Goal: Information Seeking & Learning: Learn about a topic

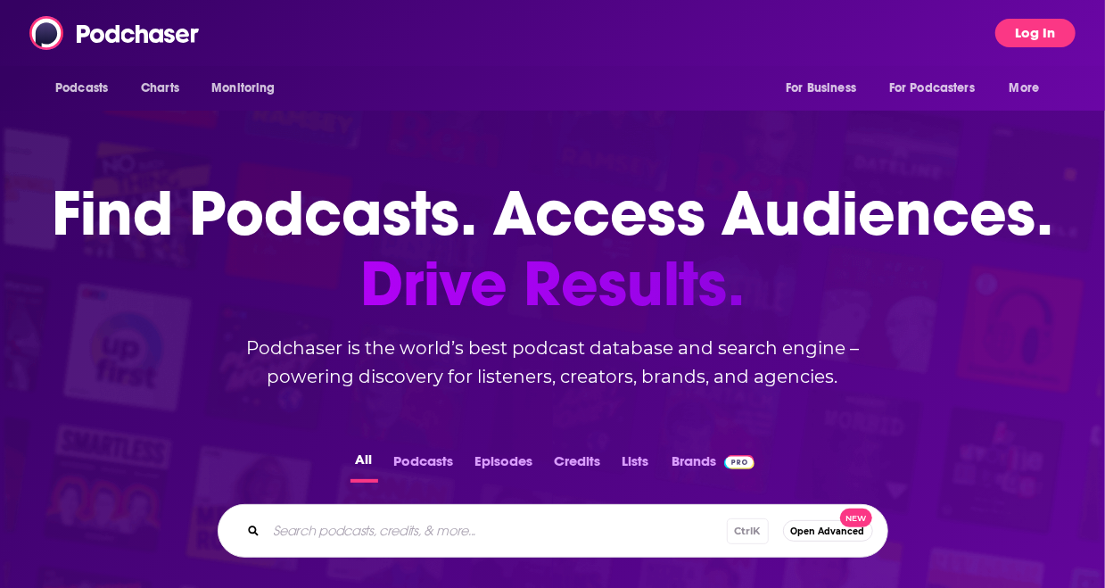
click at [1029, 29] on button "Log In" at bounding box center [1035, 33] width 80 height 29
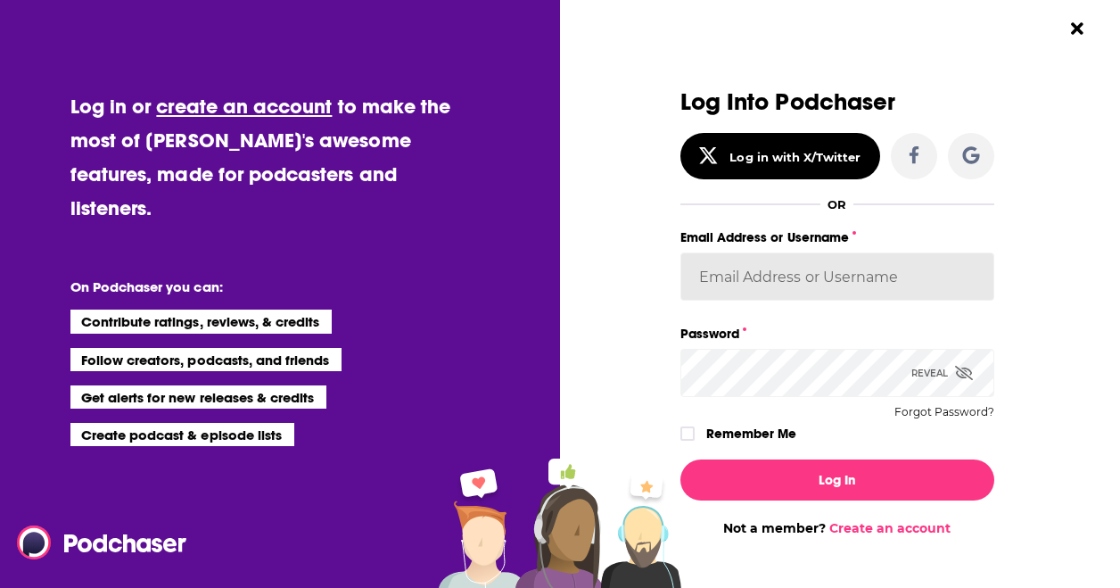
click at [749, 278] on input "Email Address or Username" at bounding box center [837, 276] width 314 height 48
type input "[PERSON_NAME][EMAIL_ADDRESS][DOMAIN_NAME]"
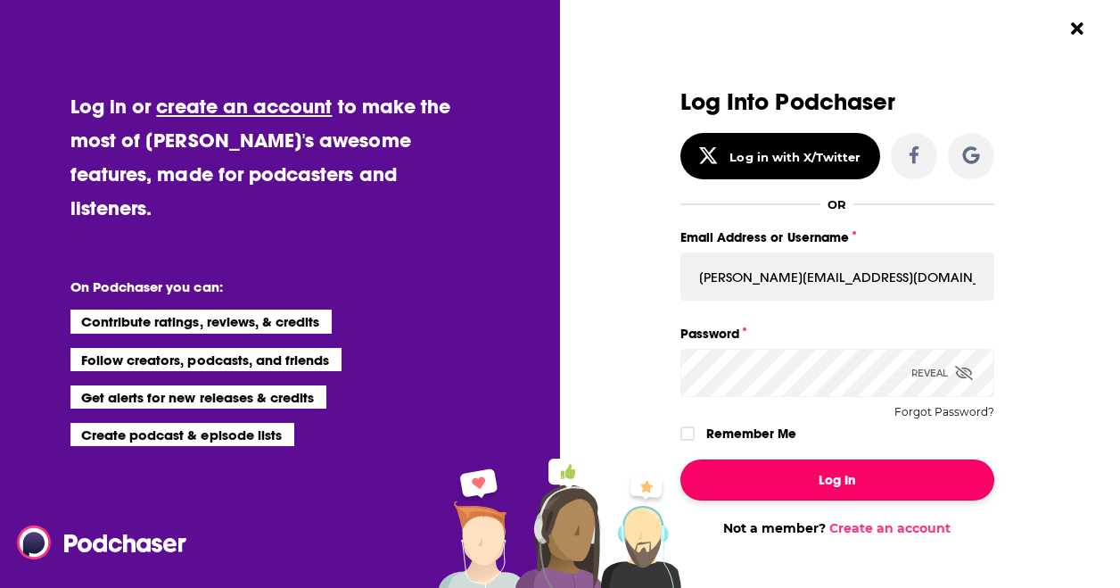
click at [837, 476] on button "Log In" at bounding box center [837, 479] width 314 height 41
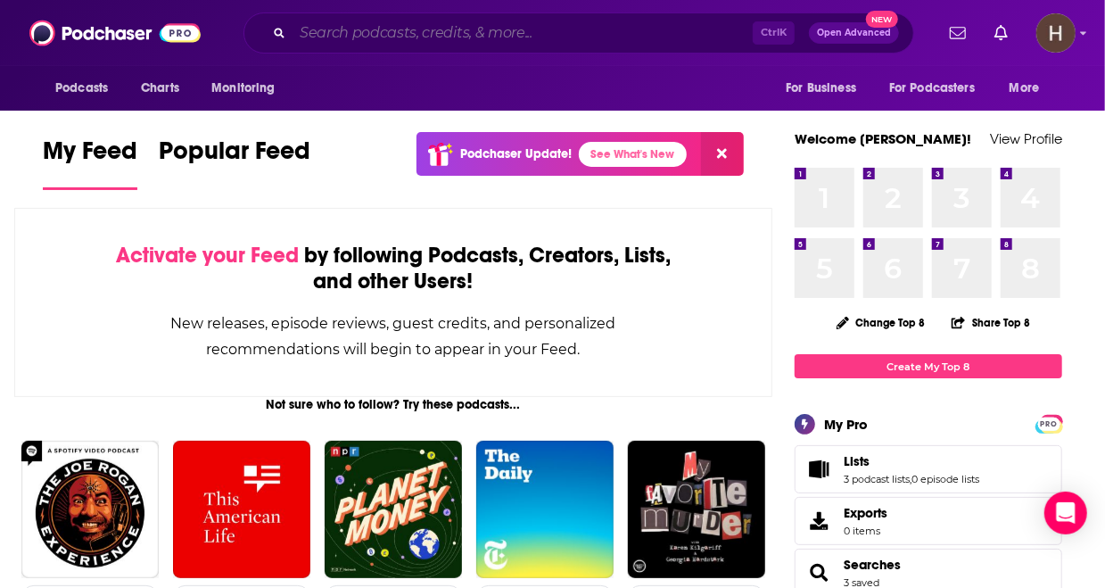
click at [527, 30] on input "Search podcasts, credits, & more..." at bounding box center [523, 33] width 460 height 29
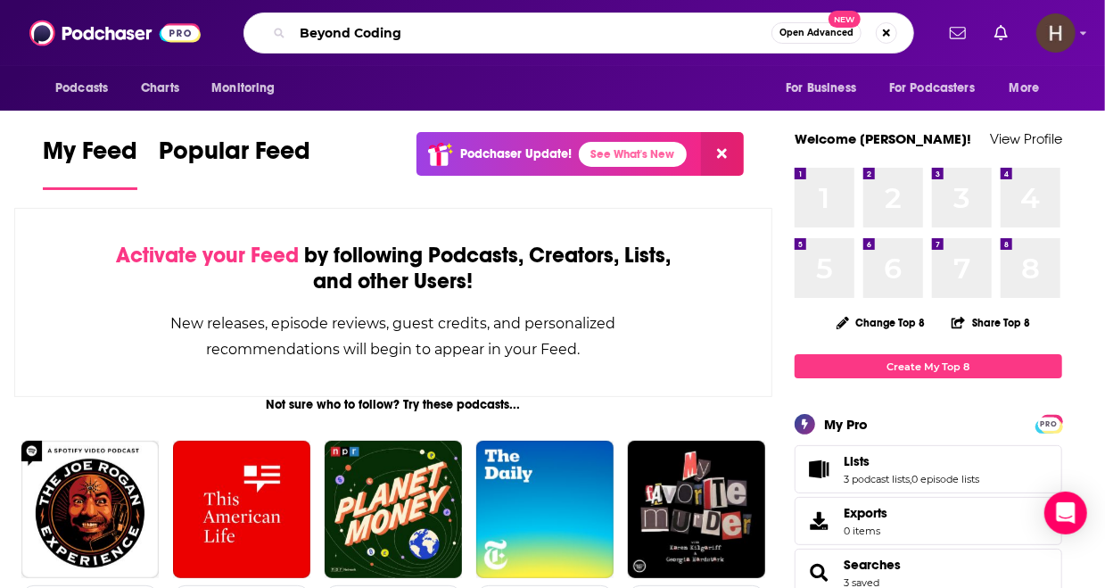
type input "Beyond Coding"
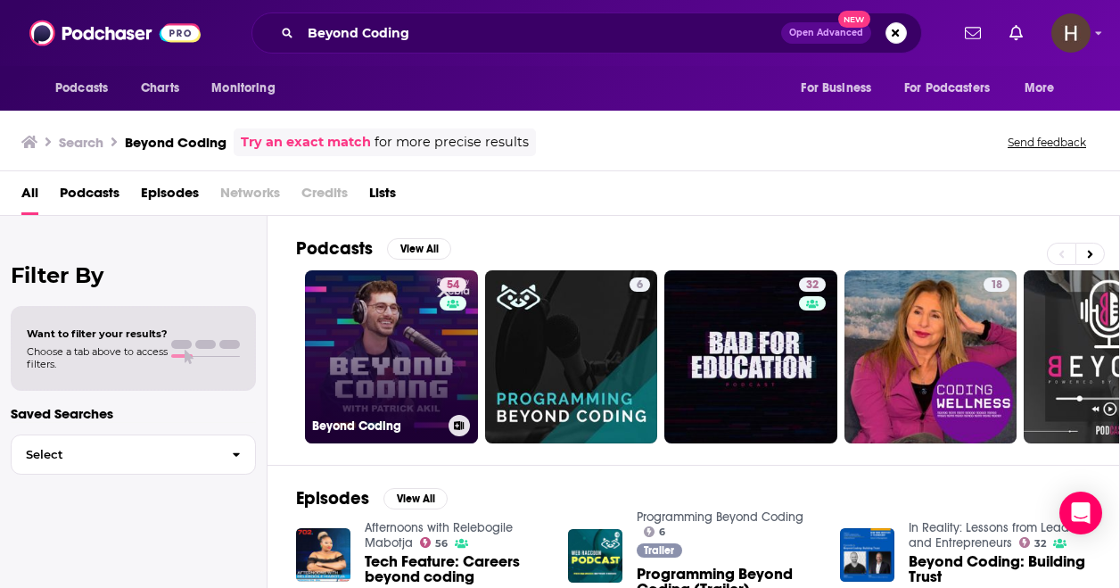
click at [379, 349] on link "54 Beyond Coding" at bounding box center [391, 356] width 173 height 173
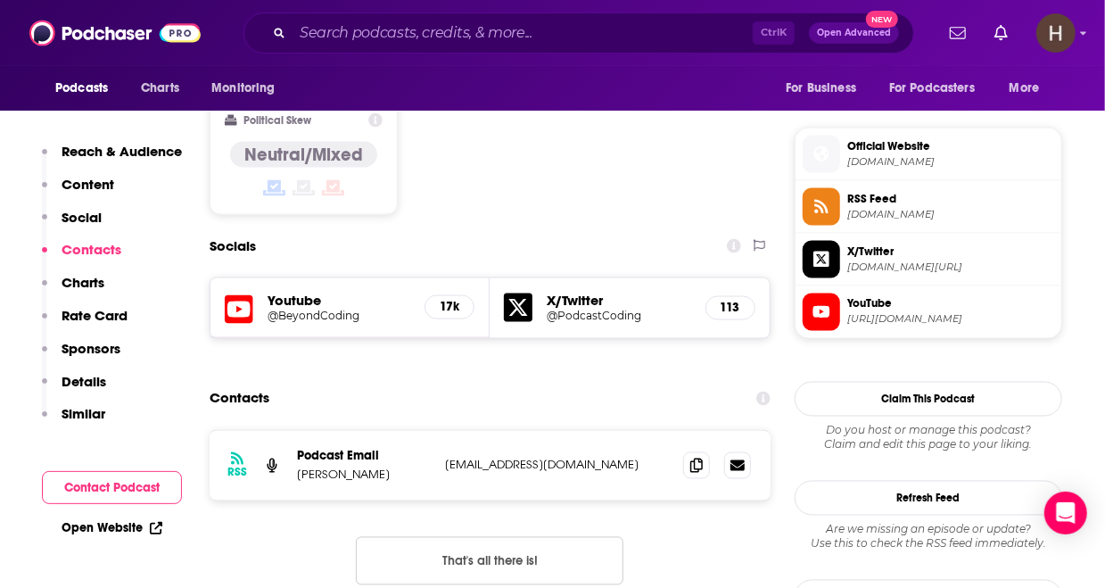
scroll to position [1404, 0]
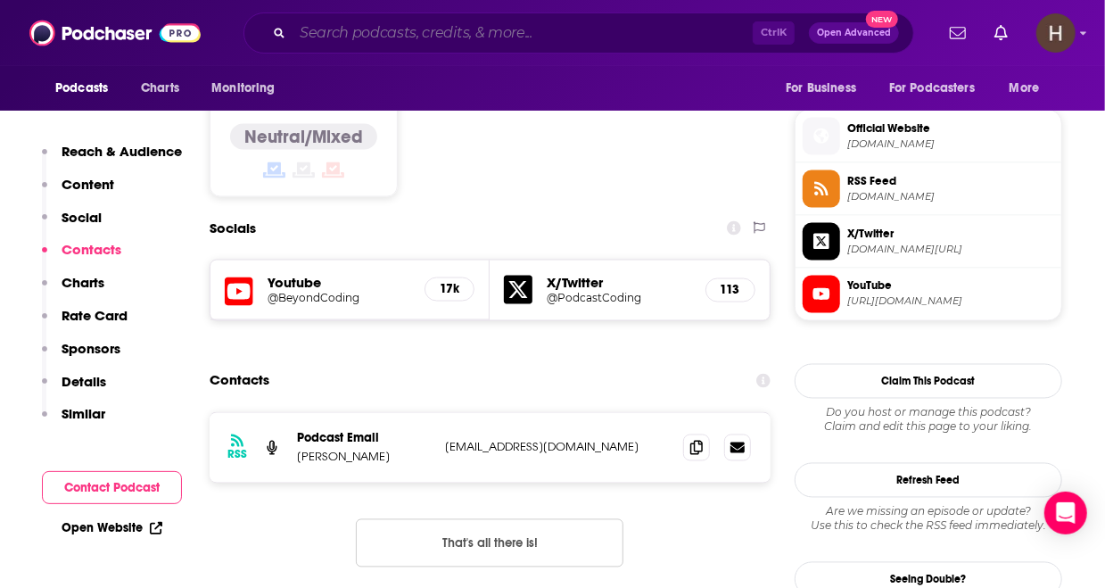
click at [485, 34] on input "Search podcasts, credits, & more..." at bounding box center [523, 33] width 460 height 29
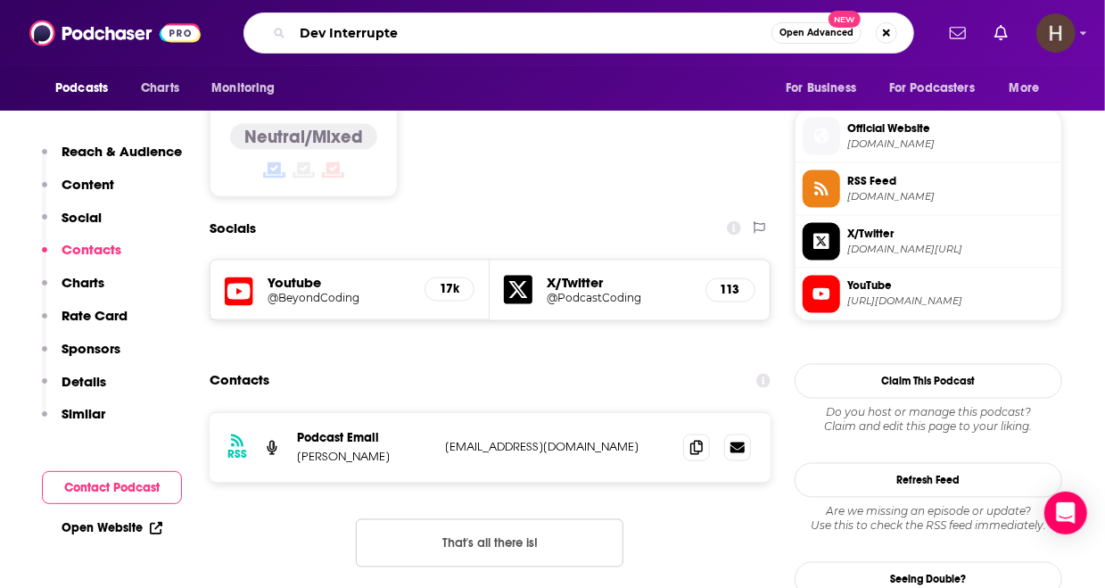
type input "Dev Interrupted"
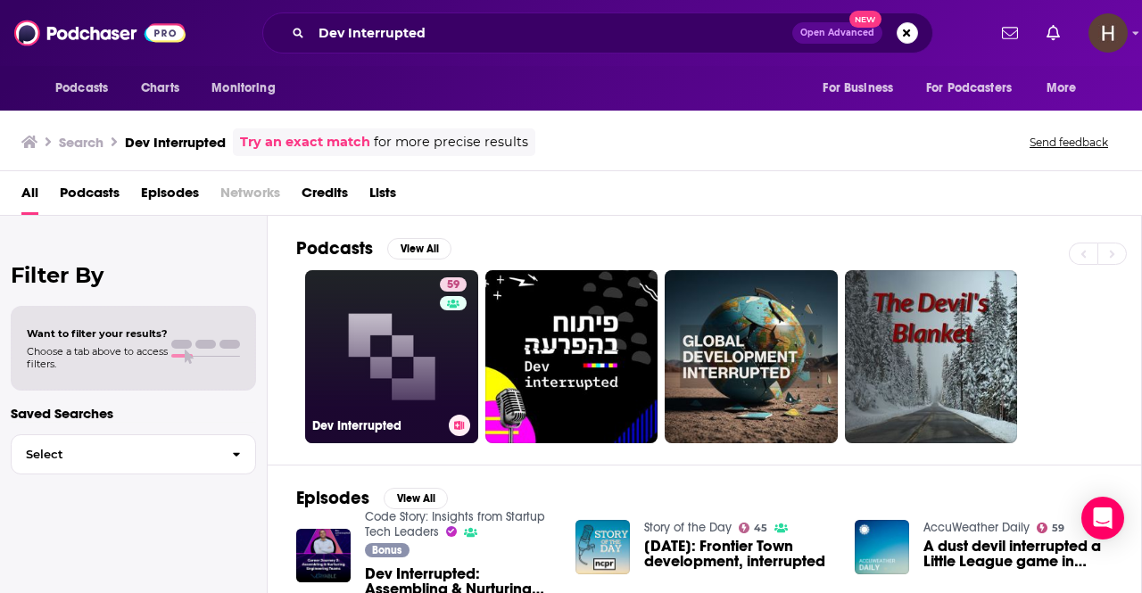
click at [406, 352] on link "59 Dev Interrupted" at bounding box center [391, 356] width 173 height 173
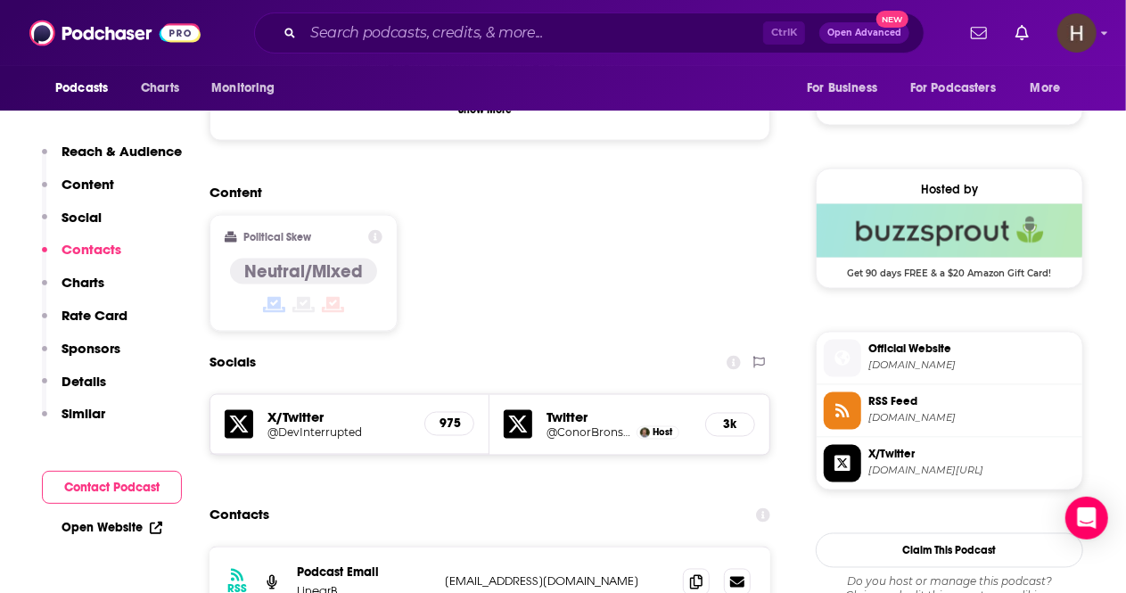
scroll to position [1437, 0]
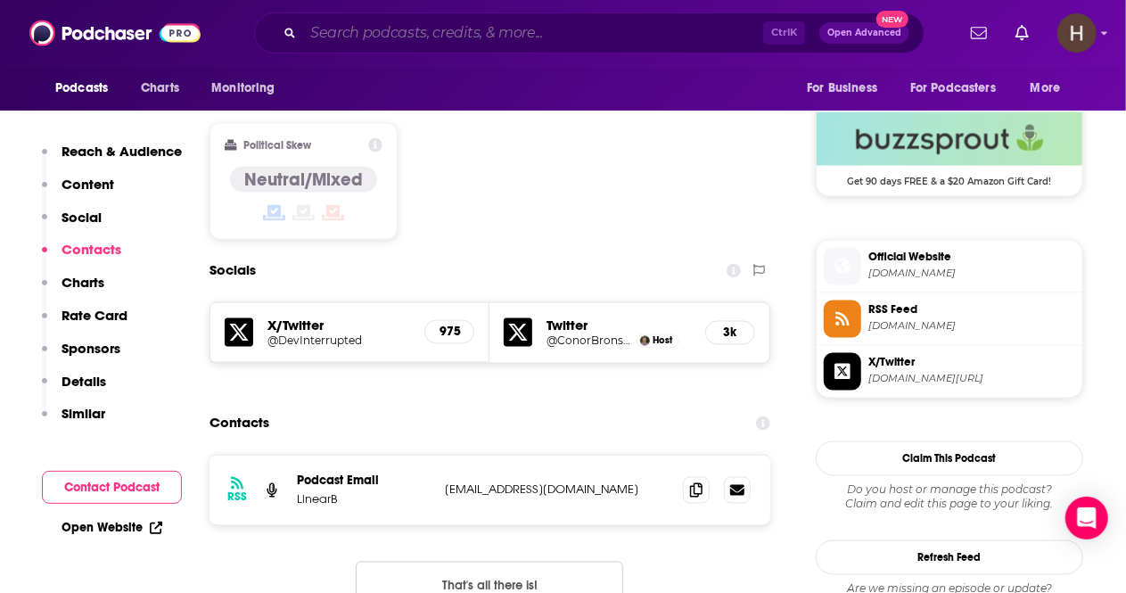
click at [432, 33] on input "Search podcasts, credits, & more..." at bounding box center [533, 33] width 460 height 29
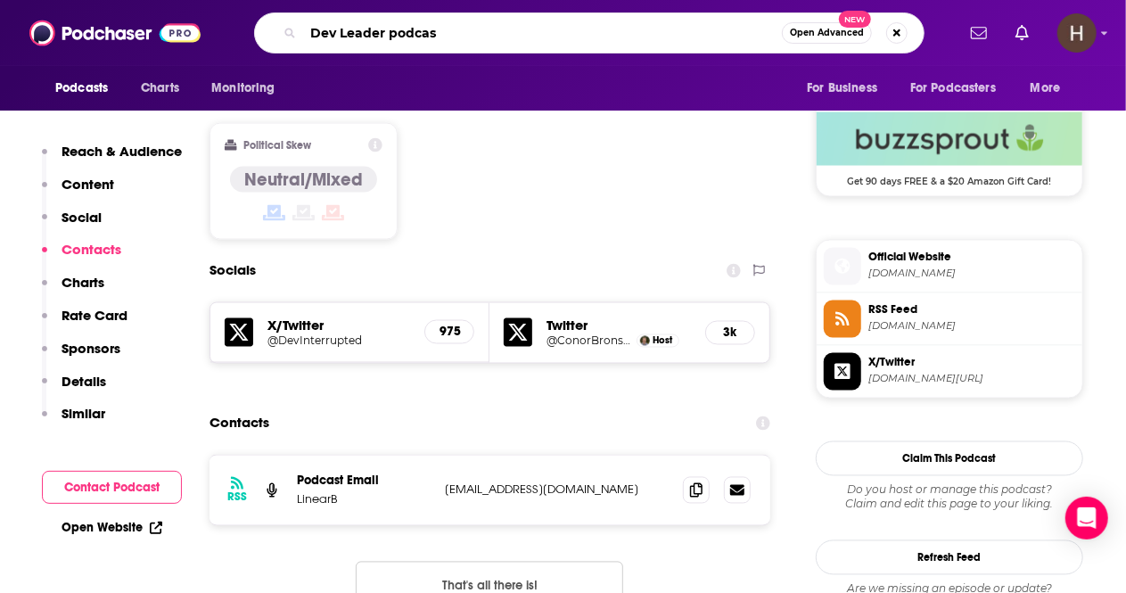
type input "Dev Leader podcast"
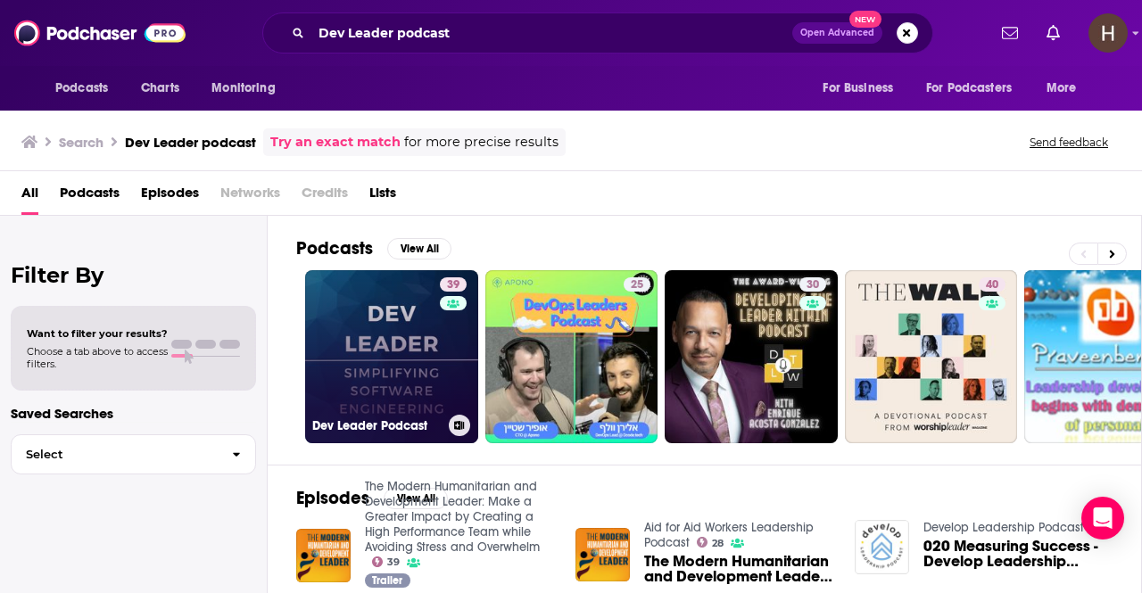
click at [377, 329] on link "39 Dev Leader Podcast" at bounding box center [391, 356] width 173 height 173
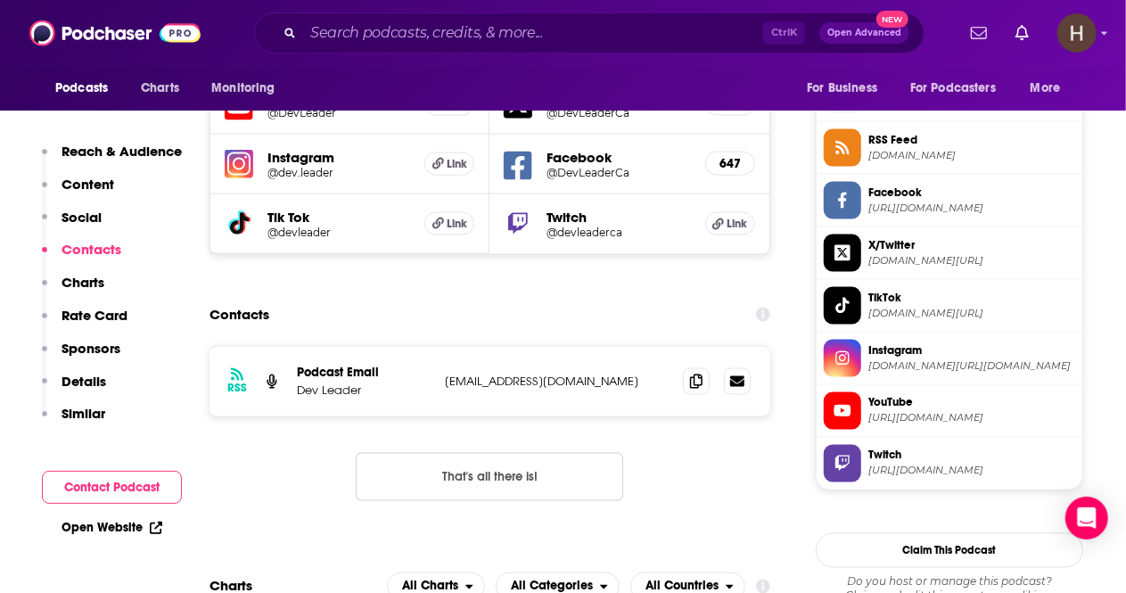
scroll to position [1356, 0]
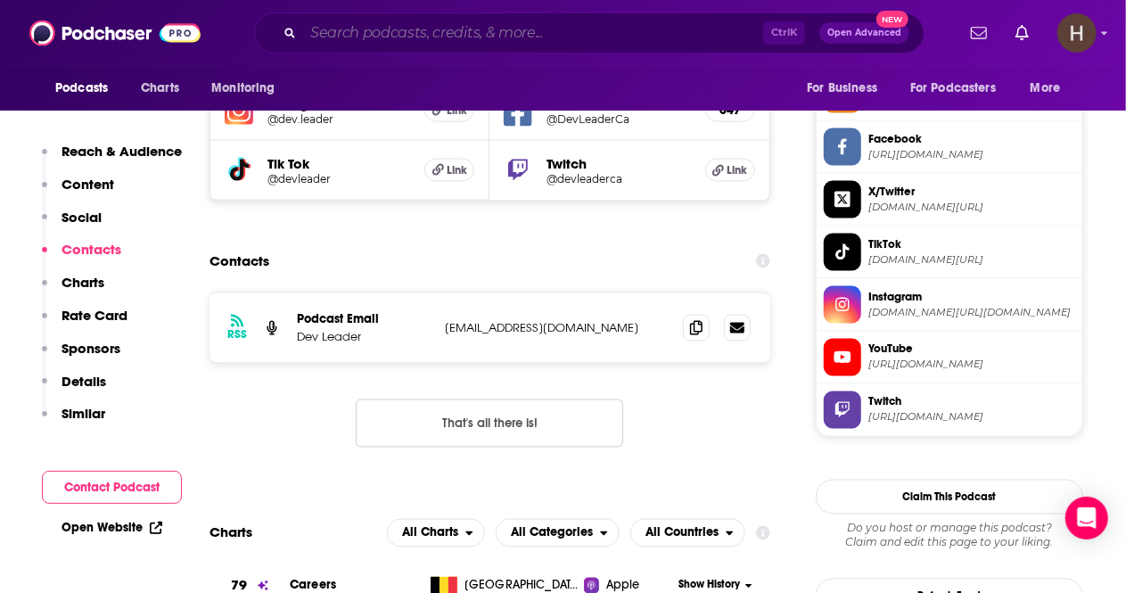
click at [416, 33] on input "Search podcasts, credits, & more..." at bounding box center [533, 33] width 460 height 29
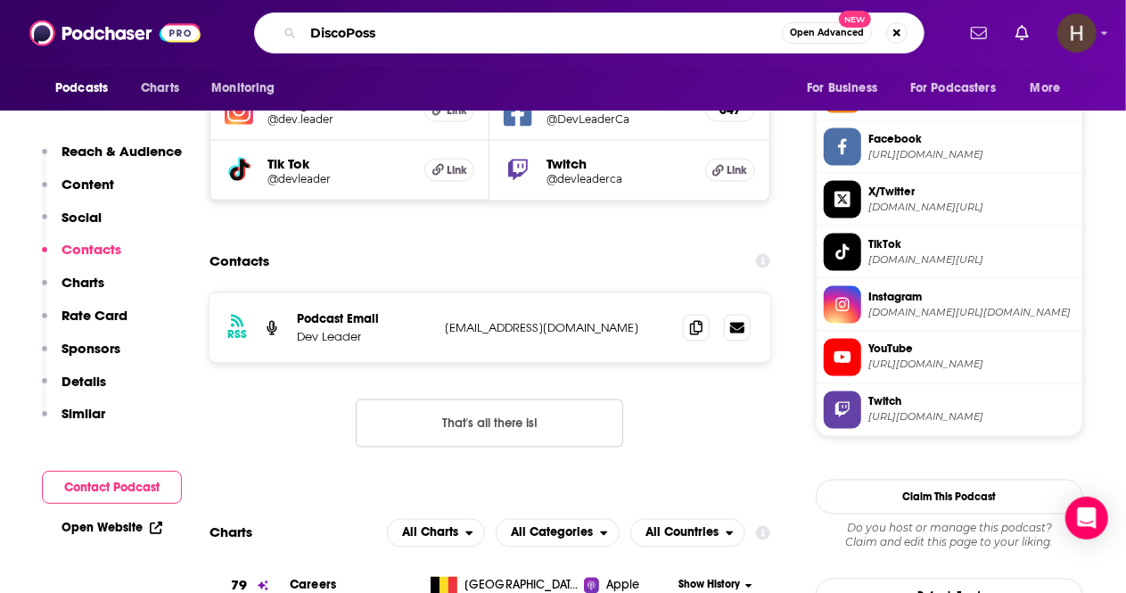
type input "DiscoPosse"
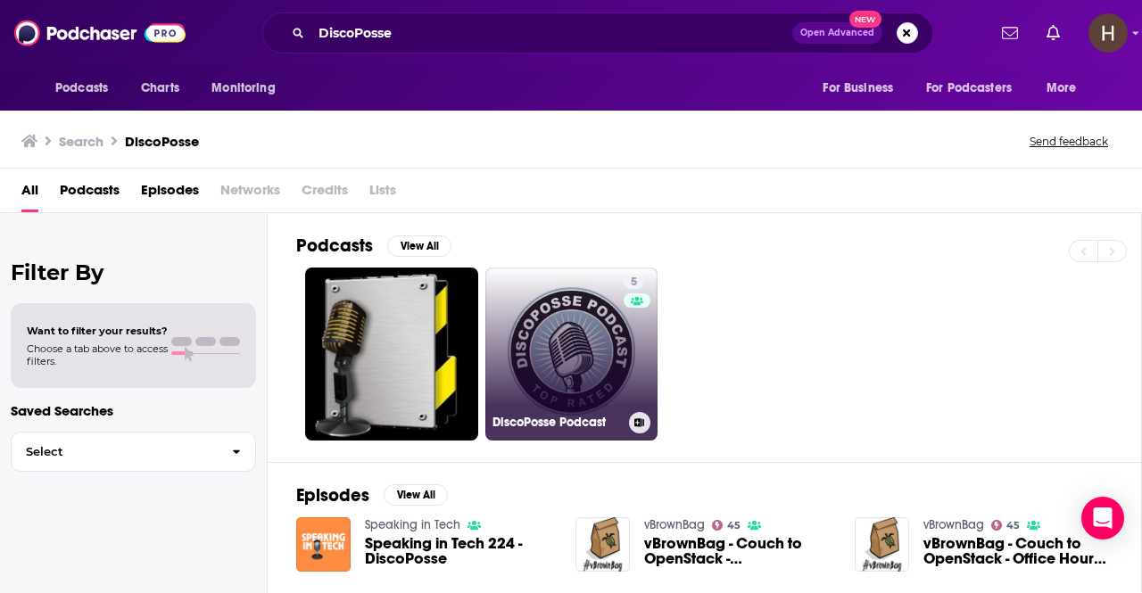
click at [576, 339] on link "5 DiscoPosse Podcast" at bounding box center [571, 354] width 173 height 173
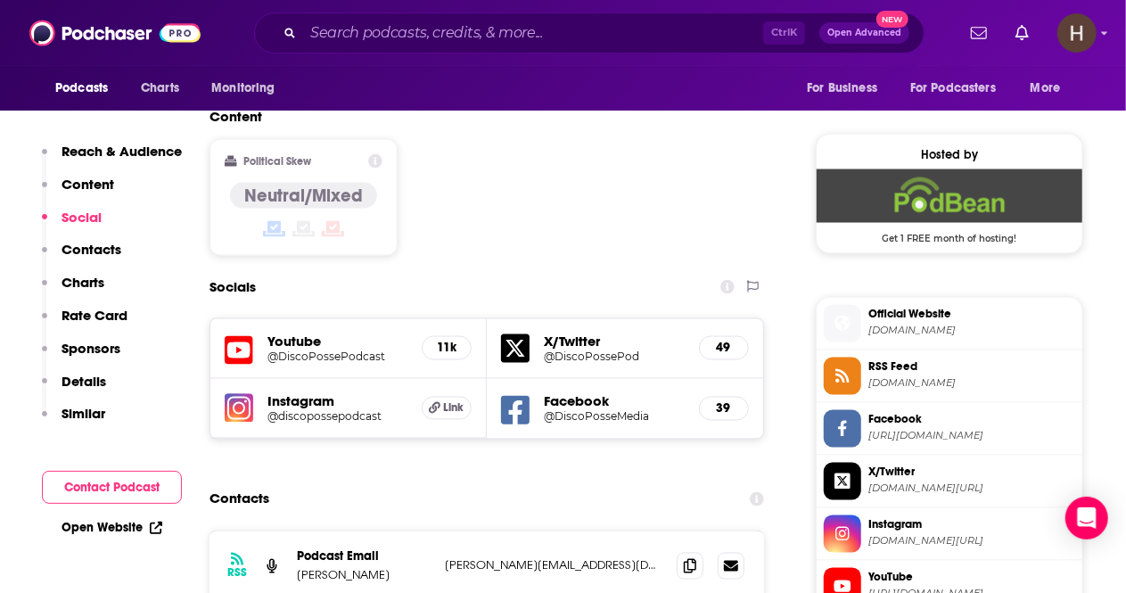
scroll to position [1409, 0]
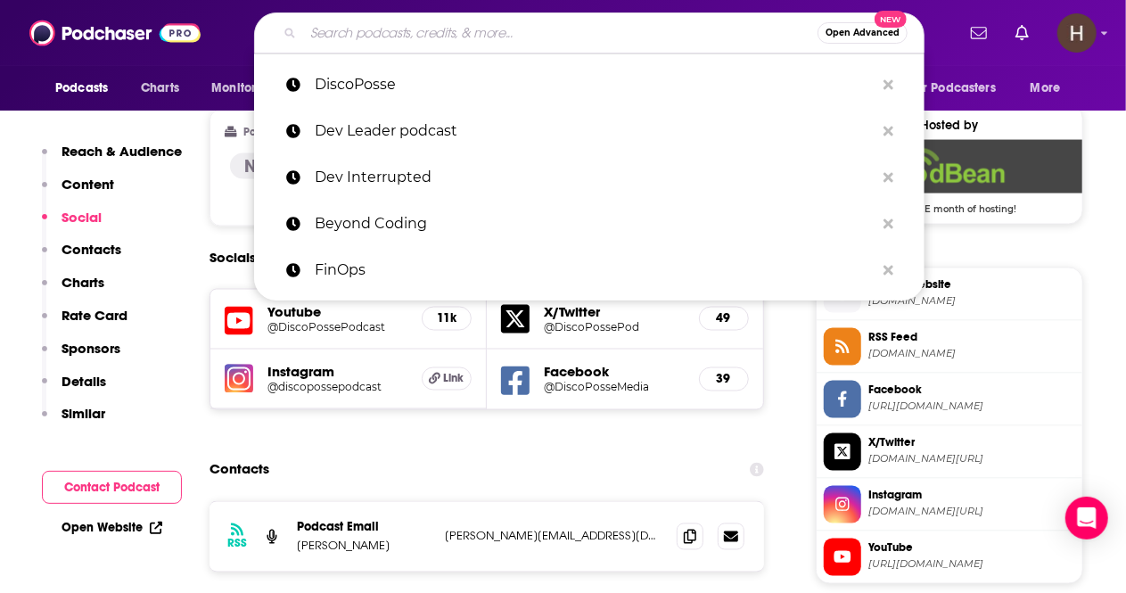
click at [618, 32] on input "Search podcasts, credits, & more..." at bounding box center [560, 33] width 515 height 29
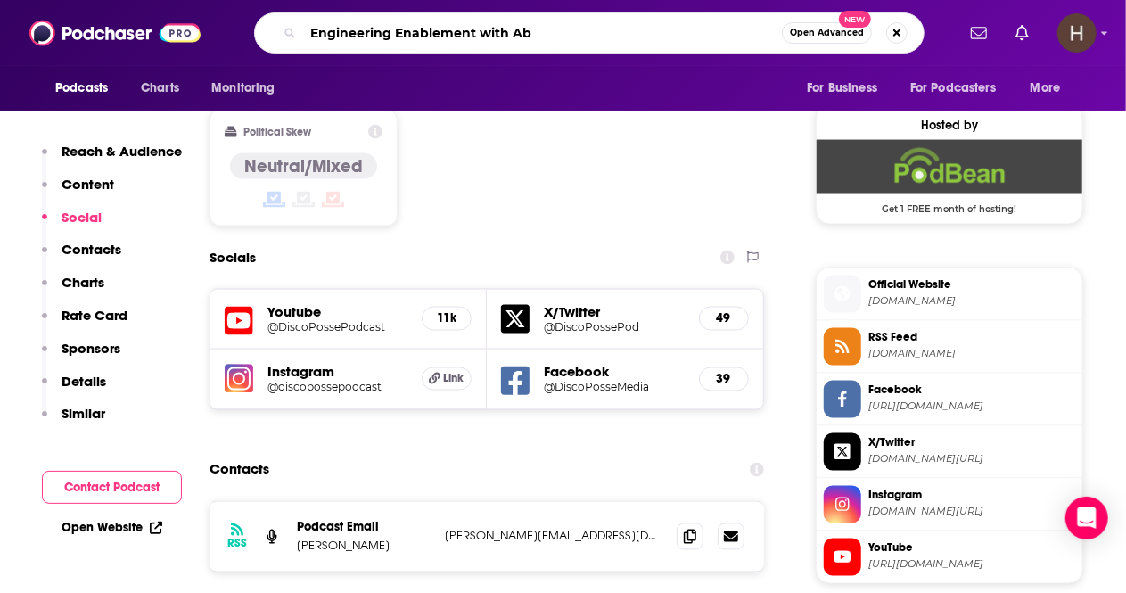
type input "Engineering Enablement with [PERSON_NAME]"
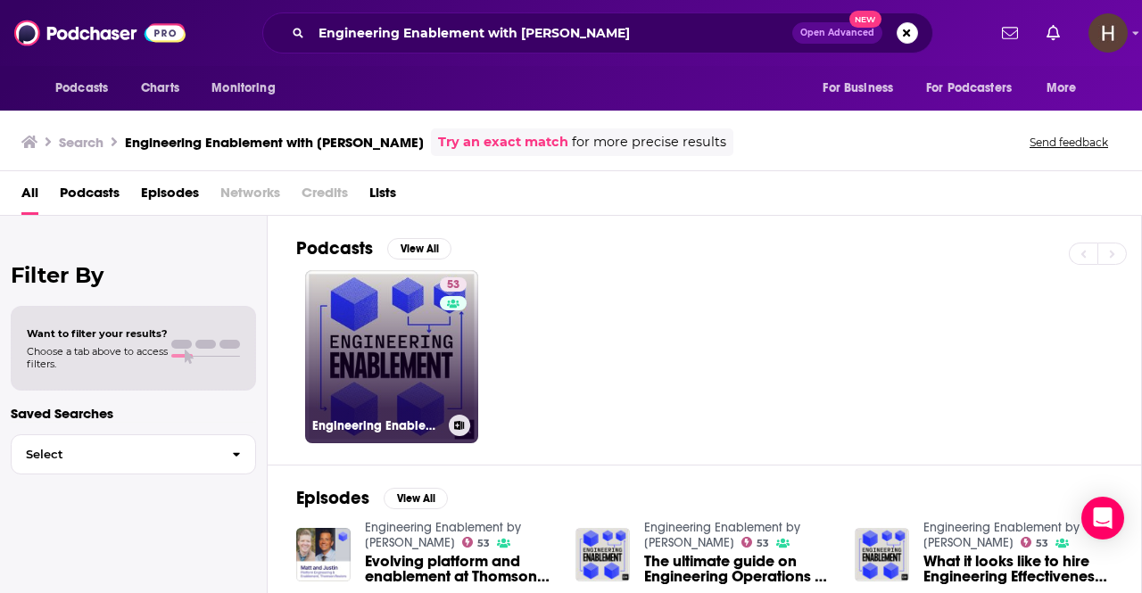
click at [428, 339] on link "53 Engineering Enablement by [PERSON_NAME]" at bounding box center [391, 356] width 173 height 173
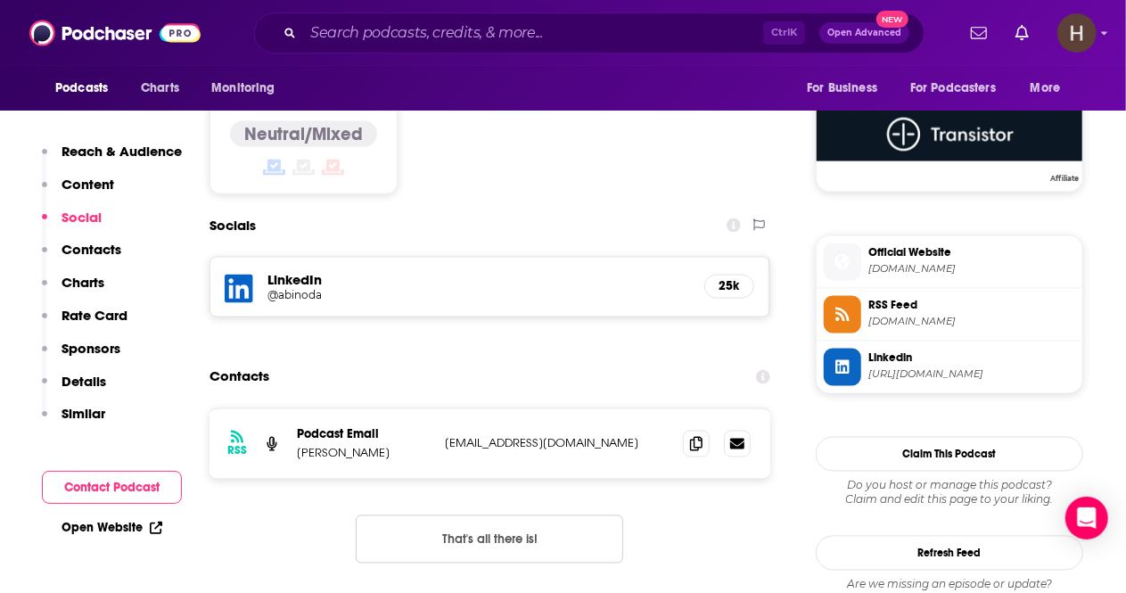
scroll to position [1513, 0]
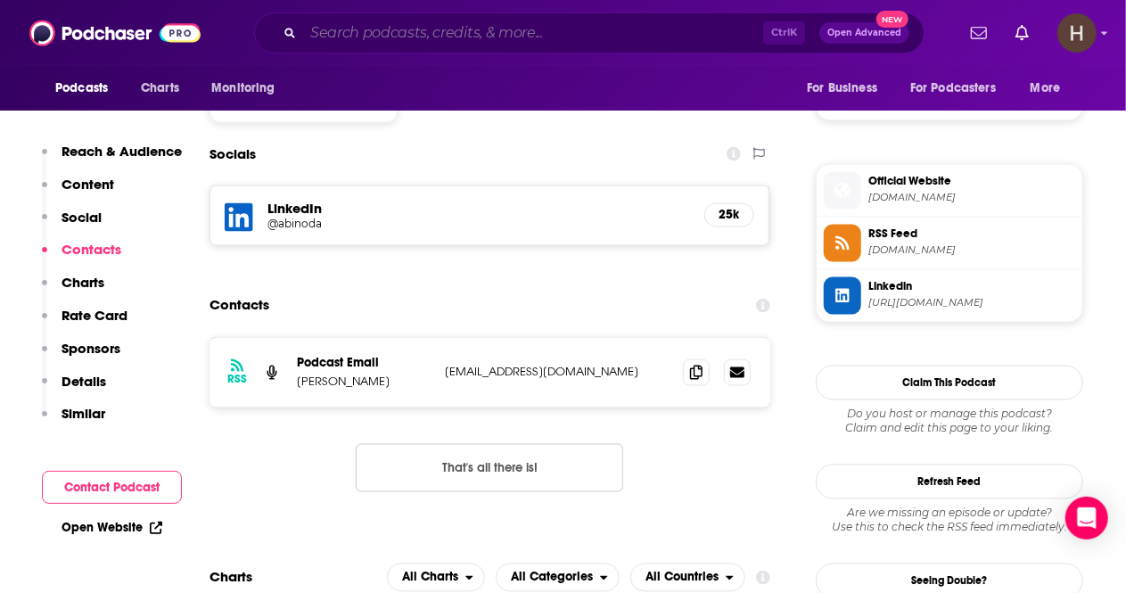
click at [380, 29] on input "Search podcasts, credits, & more..." at bounding box center [533, 33] width 460 height 29
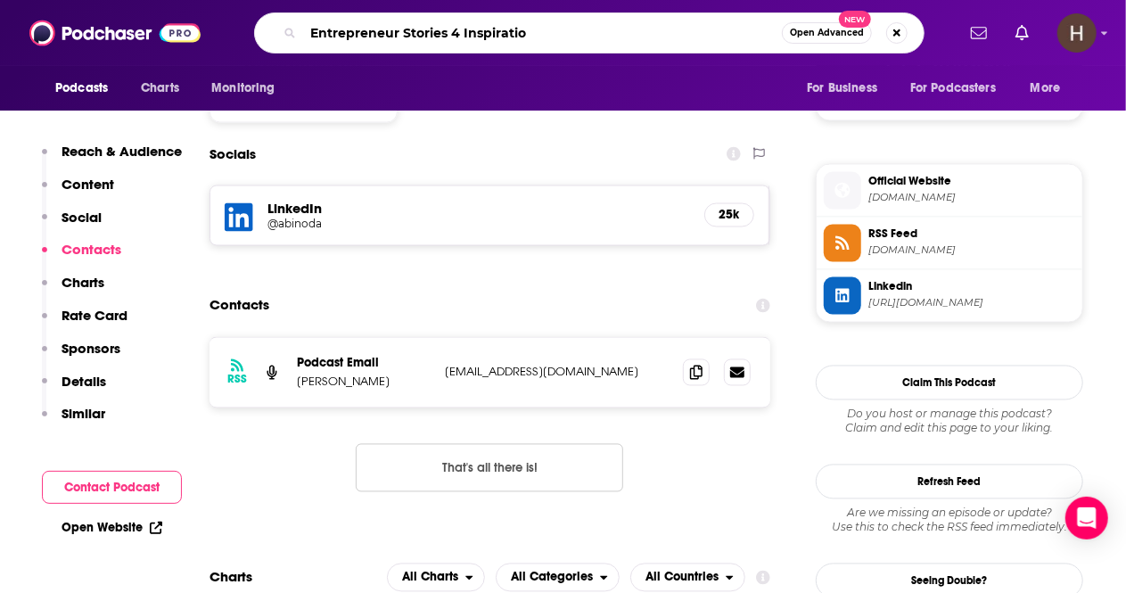
type input "Entrepreneur Stories 4 Inspiration"
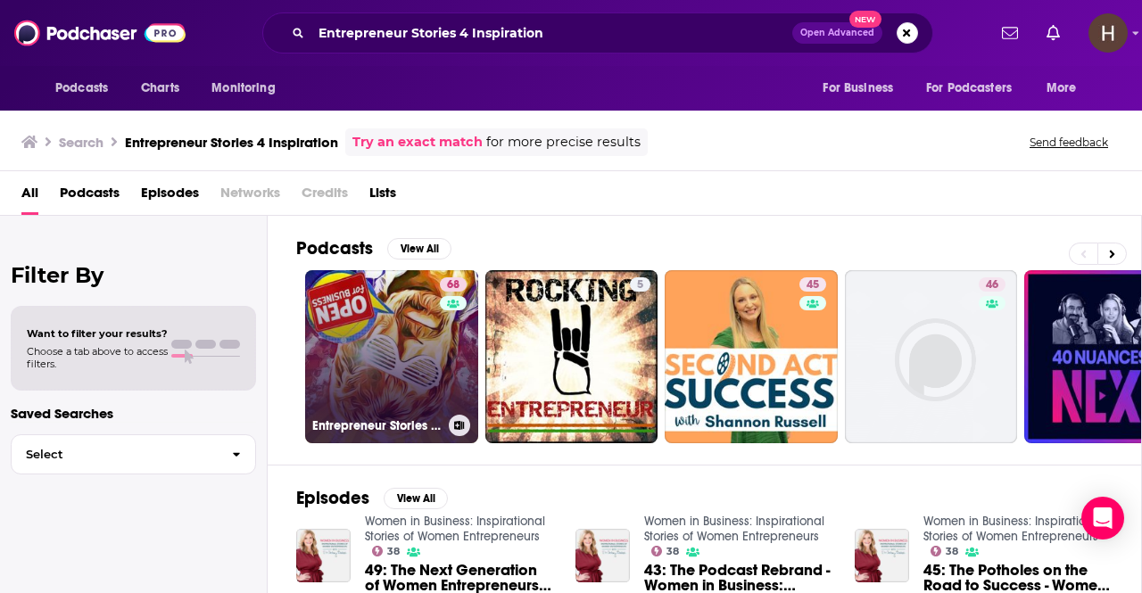
click at [396, 346] on link "68 Entrepreneur Stories 4⃣ Inspiration" at bounding box center [391, 356] width 173 height 173
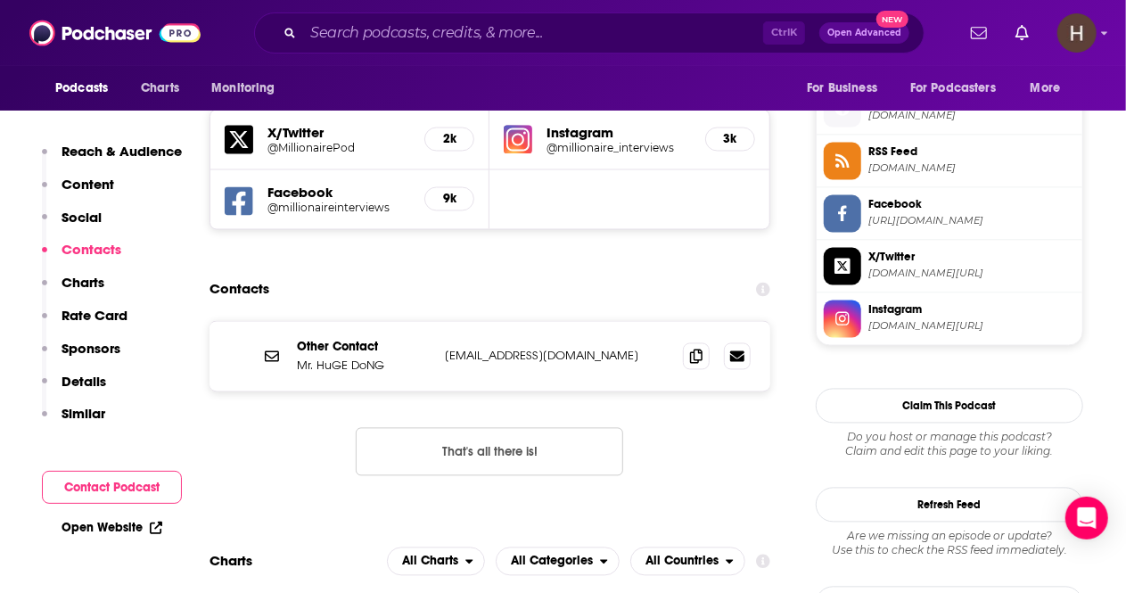
scroll to position [1693, 0]
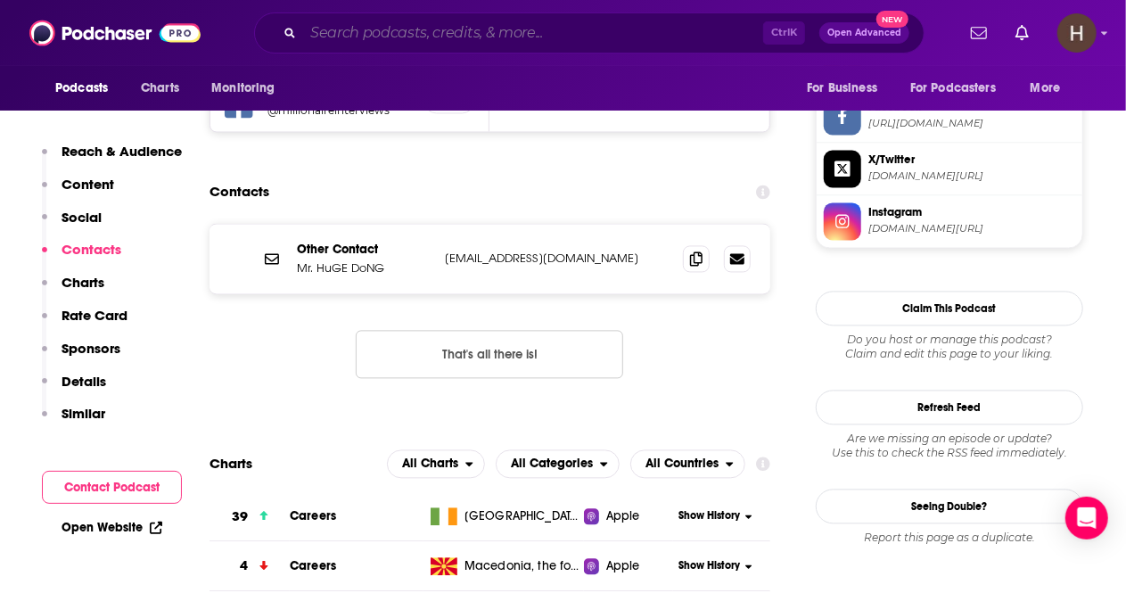
click at [489, 33] on input "Search podcasts, credits, & more..." at bounding box center [533, 33] width 460 height 29
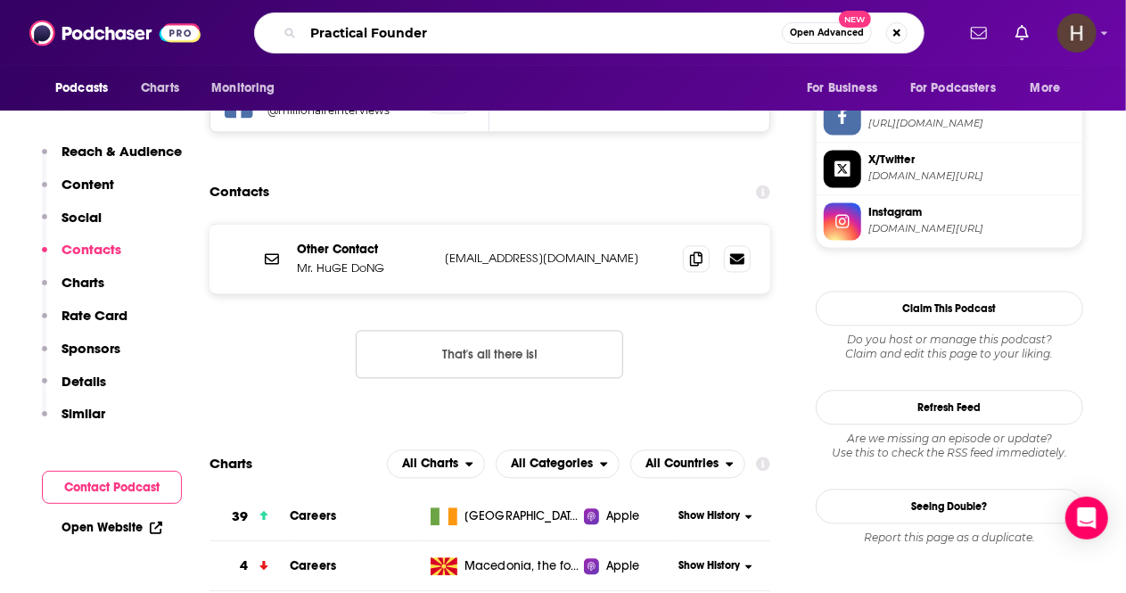
type input "Practical Founders"
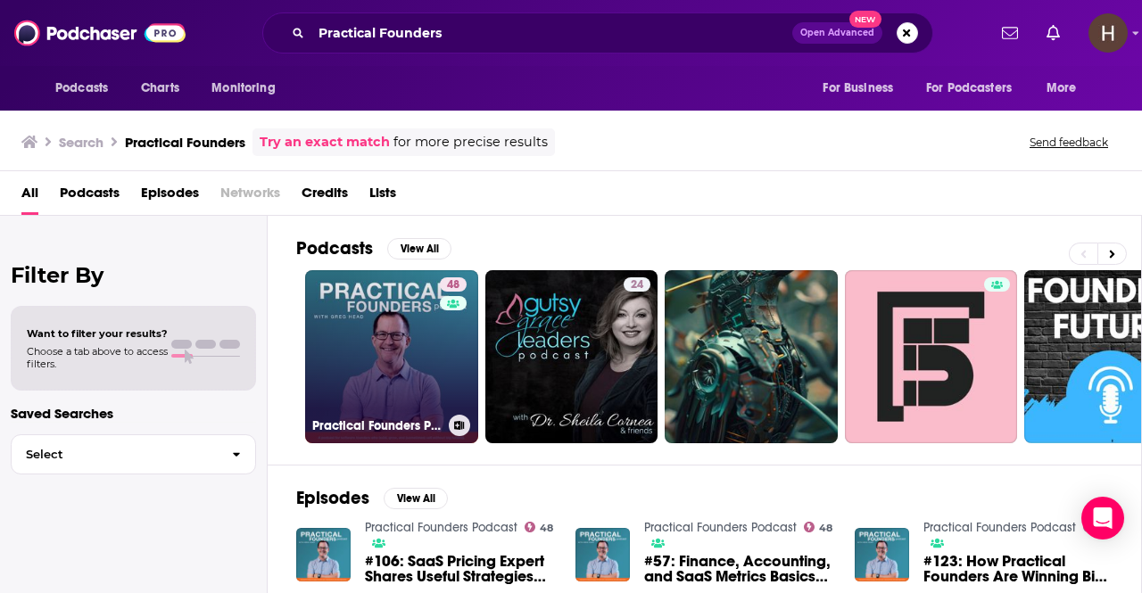
click at [400, 334] on link "48 Practical Founders Podcast" at bounding box center [391, 356] width 173 height 173
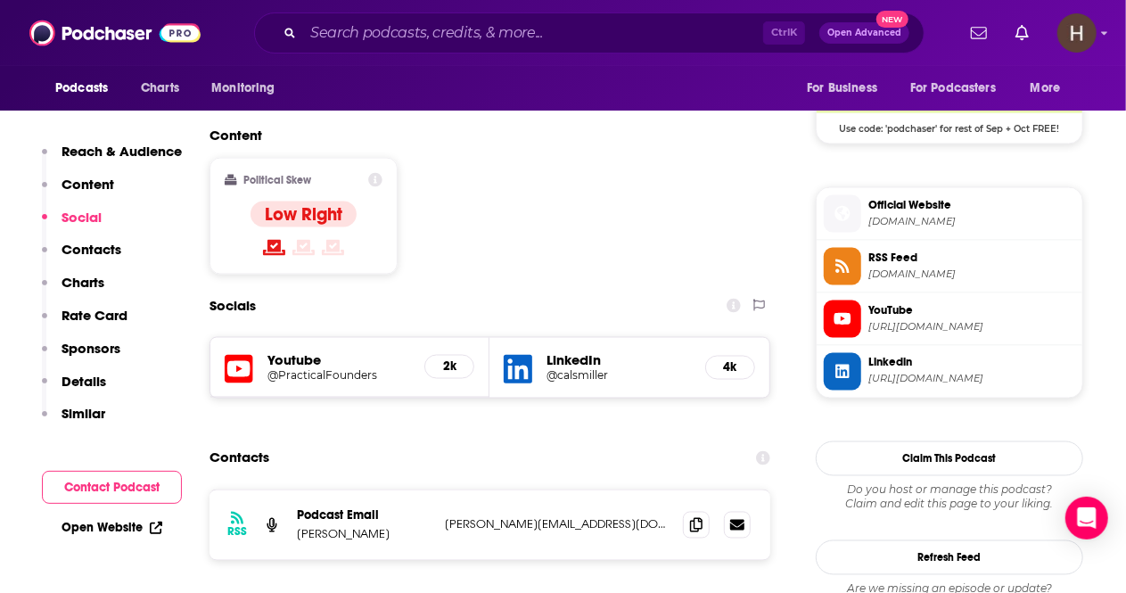
scroll to position [1357, 0]
